Goal: Task Accomplishment & Management: Use online tool/utility

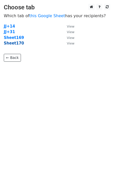
click at [16, 45] on strong "Sheet170" at bounding box center [14, 43] width 20 height 5
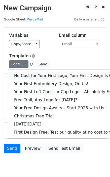
click at [24, 76] on link "No Cost for Your First Logo, Your First Design Is On Us!" at bounding box center [68, 76] width 121 height 8
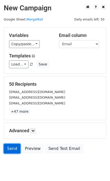
click at [8, 150] on link "Send" at bounding box center [12, 149] width 17 height 10
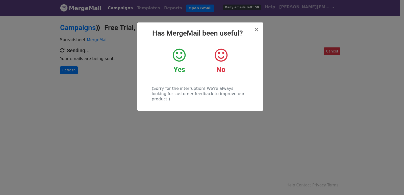
click at [122, 70] on div "× Has MergeMail been useful? Yes No (Sorry for the interruption! We're always l…" at bounding box center [202, 105] width 404 height 180
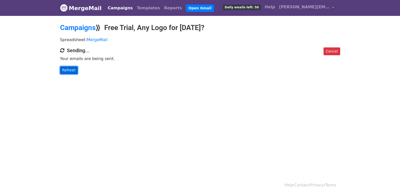
click at [73, 73] on link "Refresh" at bounding box center [69, 70] width 18 height 8
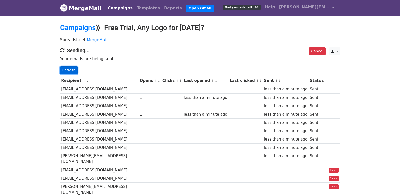
click at [67, 69] on link "Refresh" at bounding box center [69, 70] width 18 height 8
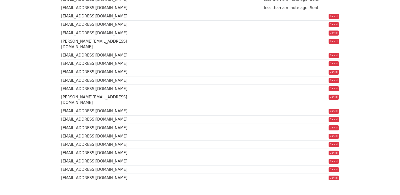
scroll to position [18, 0]
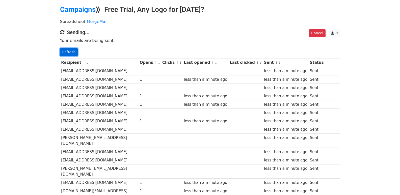
click at [66, 51] on link "Refresh" at bounding box center [69, 52] width 18 height 8
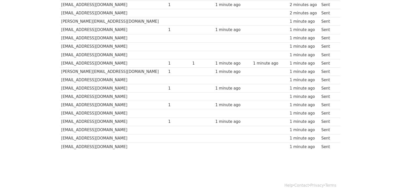
scroll to position [352, 0]
